Goal: Information Seeking & Learning: Understand process/instructions

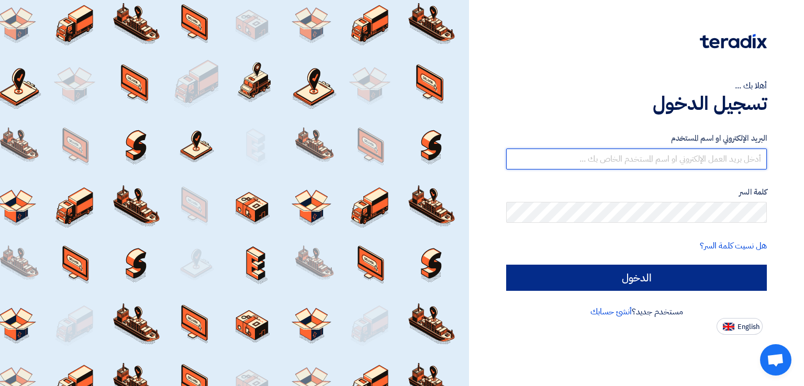
type input "[EMAIL_ADDRESS][DOMAIN_NAME]"
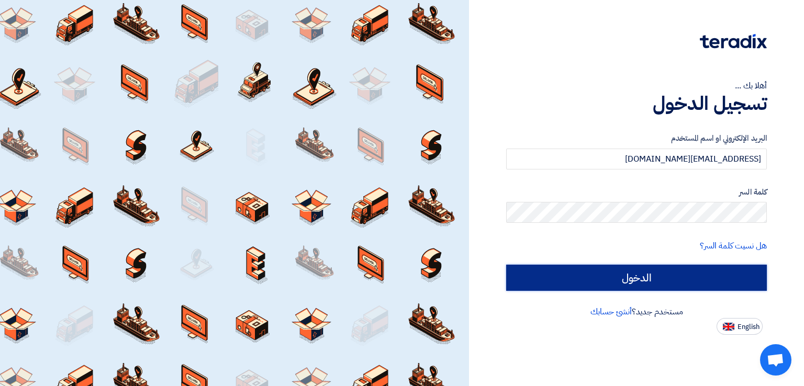
click at [626, 285] on input "الدخول" at bounding box center [636, 278] width 261 height 26
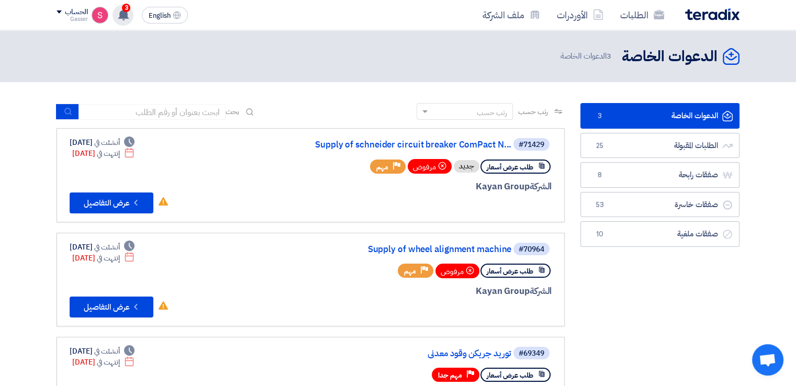
click at [120, 11] on icon at bounding box center [124, 15] width 12 height 12
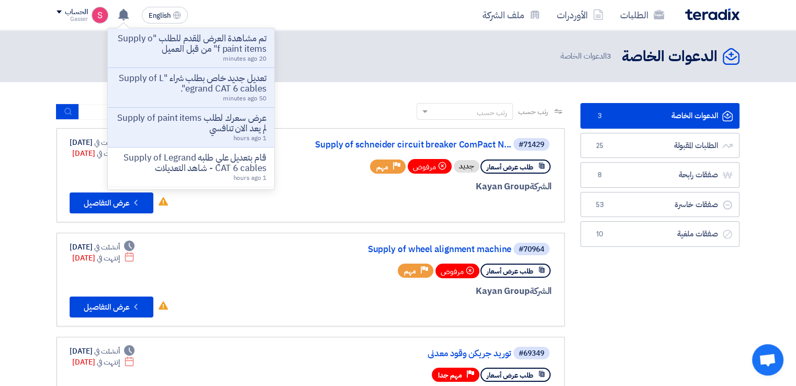
click at [346, 68] on header "الدعوات الخاصة الدعوات الخاصة 3 الدعوات الخاصة" at bounding box center [398, 56] width 796 height 52
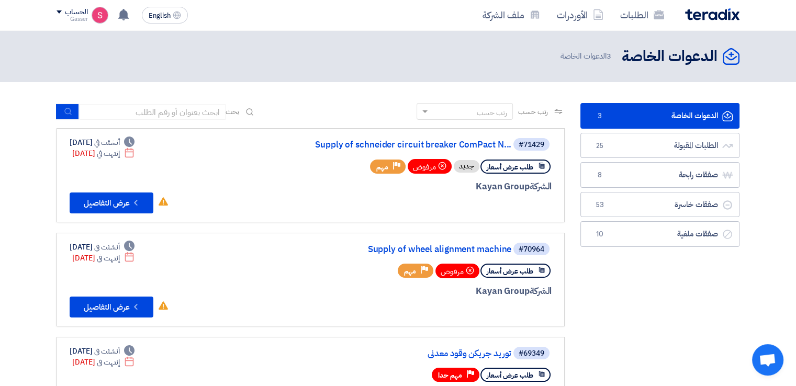
click at [664, 161] on ul "الدعوات الخاصة الدعوات الخاصة 3 الطلبات المقبولة الطلبات المقبولة 25 صفقات رابح…" at bounding box center [660, 175] width 159 height 144
click at [664, 139] on link "الطلبات المقبولة الطلبات المقبولة 25" at bounding box center [660, 146] width 159 height 26
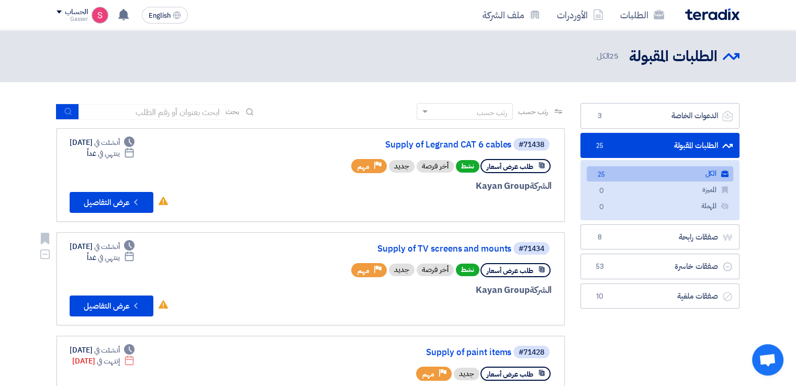
scroll to position [244, 0]
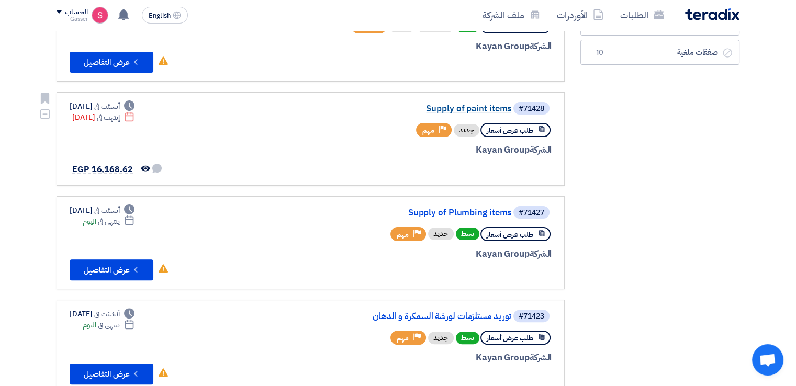
click at [442, 108] on link "Supply of paint items" at bounding box center [406, 108] width 209 height 9
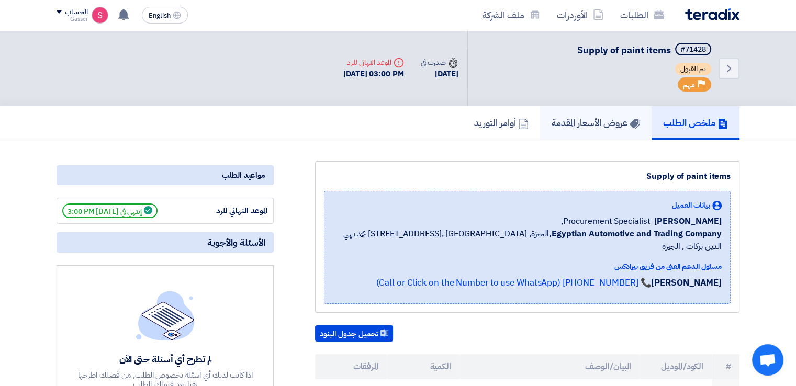
click at [593, 117] on h5 "عروض الأسعار المقدمة" at bounding box center [596, 123] width 88 height 12
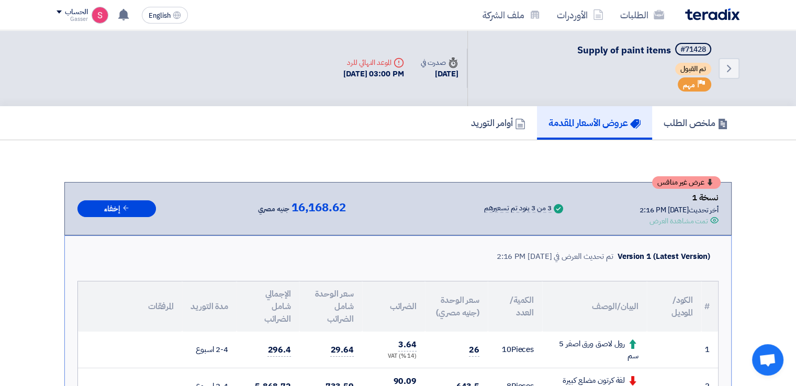
scroll to position [244, 0]
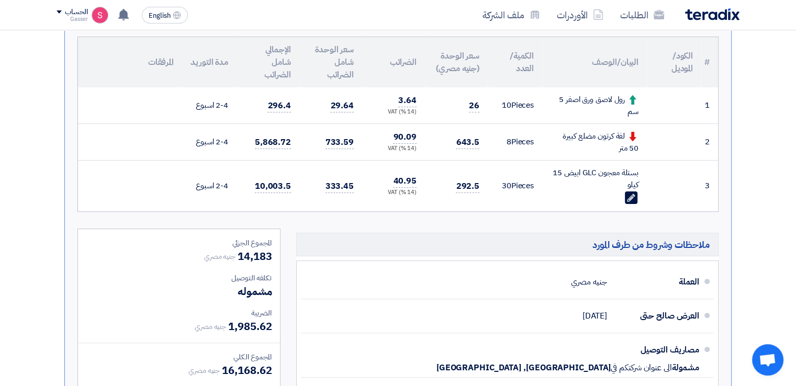
click at [620, 2] on div "الطلبات الأوردرات ملف الشركة English EN تم مشاهدة العرض المقدم للطلب "Supply of…" at bounding box center [398, 15] width 699 height 30
click at [628, 14] on link "الطلبات" at bounding box center [642, 15] width 61 height 25
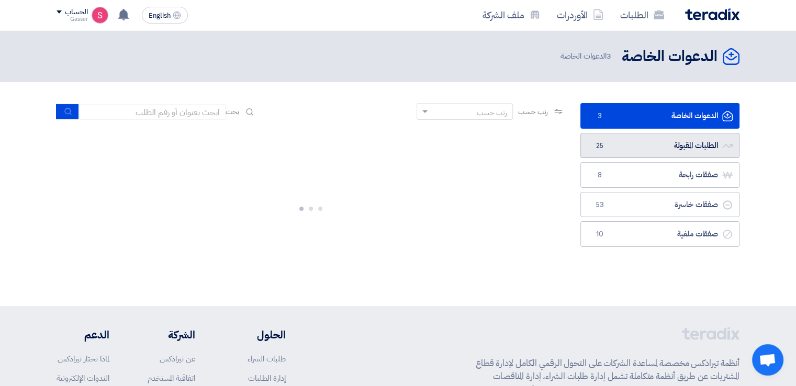
click at [631, 143] on link "الطلبات المقبولة الطلبات المقبولة 25" at bounding box center [660, 146] width 159 height 26
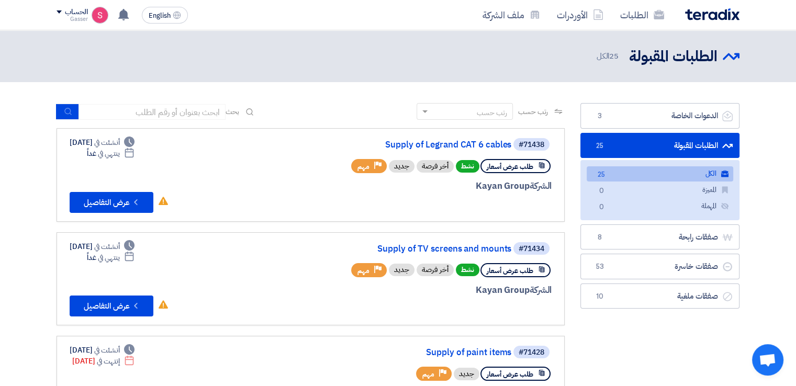
scroll to position [244, 0]
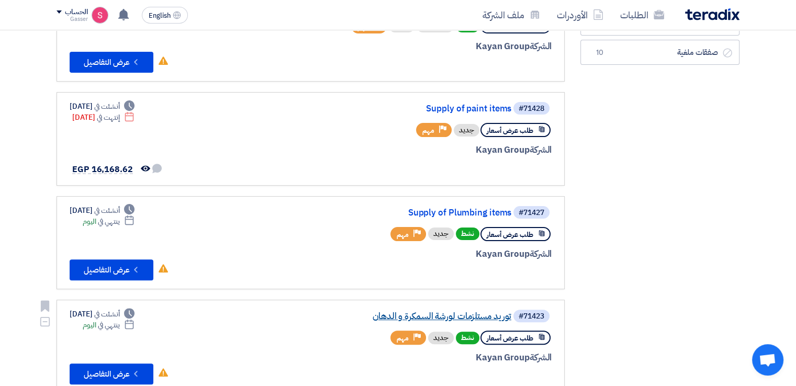
click at [497, 312] on link "توريد مستلزمات لورشة السمكرة و الدهان" at bounding box center [406, 316] width 209 height 9
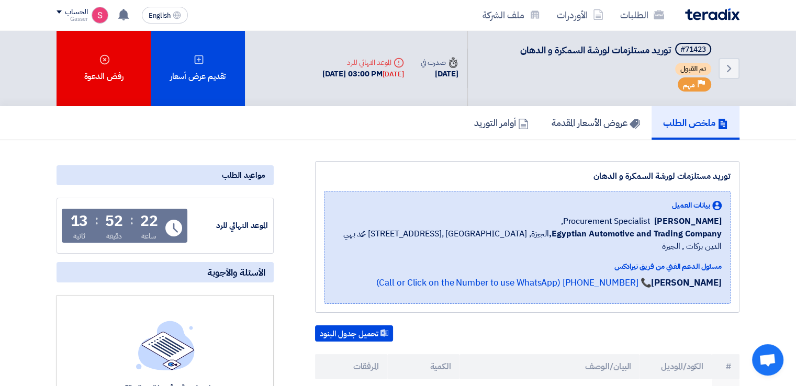
scroll to position [244, 0]
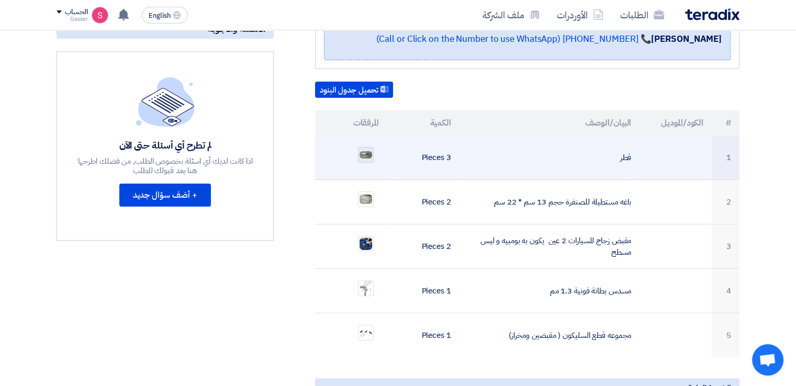
click at [364, 150] on img at bounding box center [366, 154] width 15 height 9
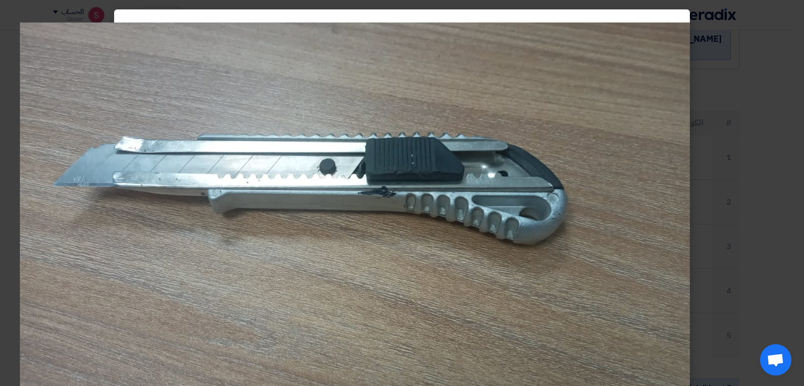
click at [763, 120] on modal-container at bounding box center [402, 193] width 804 height 386
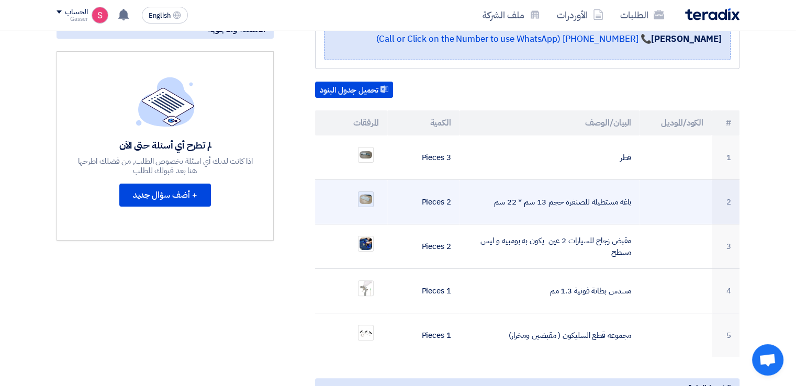
click at [370, 194] on img at bounding box center [366, 200] width 15 height 12
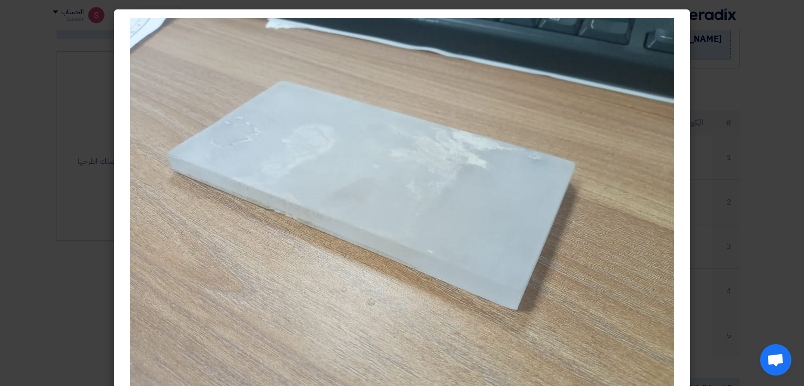
click at [763, 232] on modal-container at bounding box center [402, 193] width 804 height 386
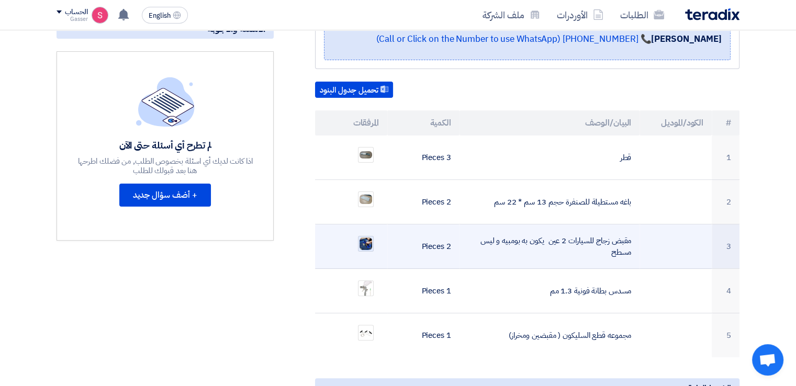
click at [367, 237] on img at bounding box center [366, 244] width 15 height 15
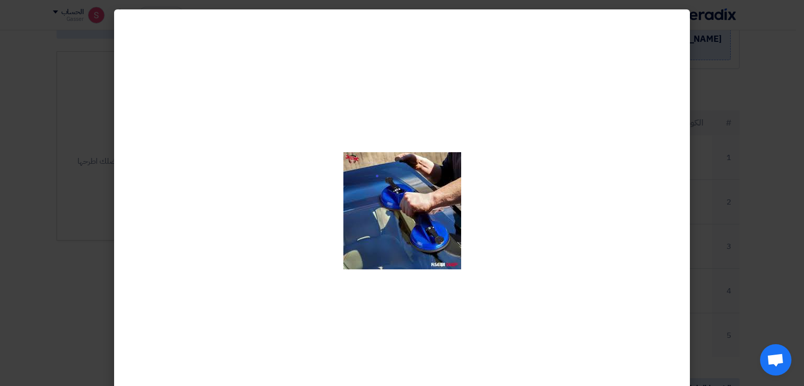
click at [754, 230] on modal-container at bounding box center [402, 193] width 804 height 386
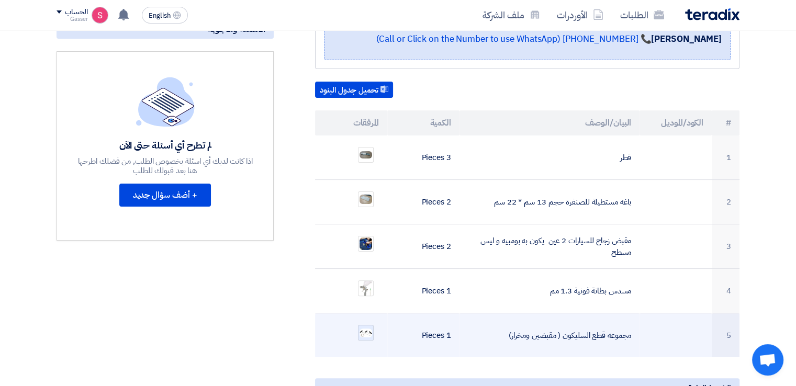
click at [367, 328] on img at bounding box center [366, 333] width 15 height 11
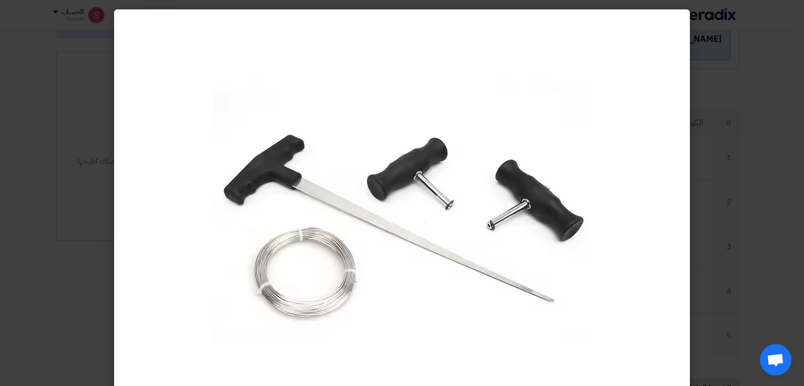
click at [772, 207] on modal-container at bounding box center [402, 193] width 804 height 386
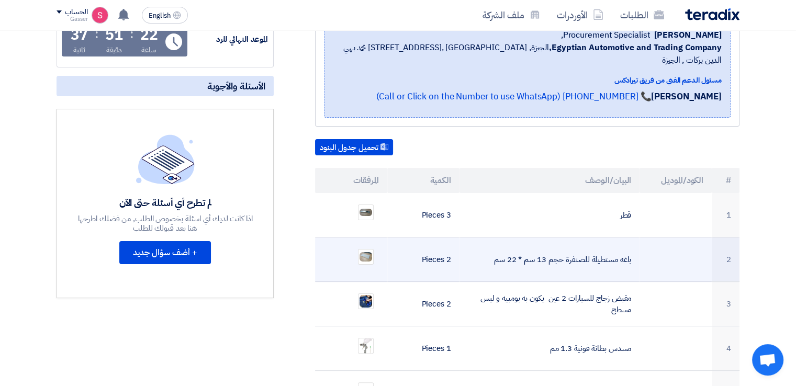
scroll to position [0, 0]
